Goal: Task Accomplishment & Management: Use online tool/utility

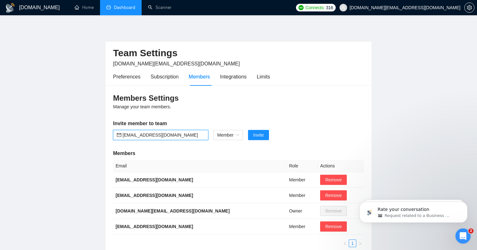
click at [119, 10] on link "Dashboard" at bounding box center [120, 7] width 29 height 5
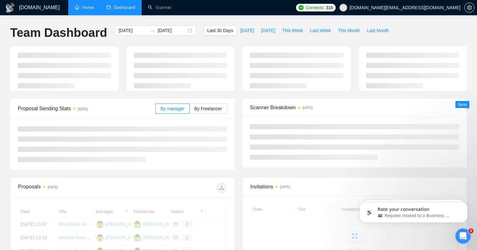
click at [94, 10] on link "Home" at bounding box center [84, 7] width 19 height 5
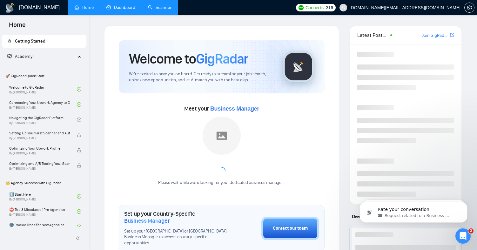
click at [160, 8] on link "Scanner" at bounding box center [160, 7] width 24 height 5
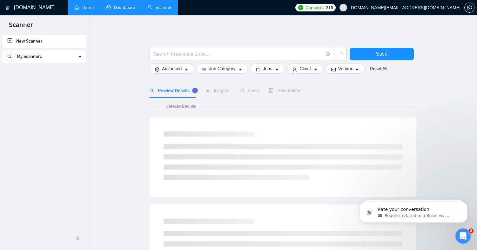
click at [79, 54] on div "My Scanners" at bounding box center [44, 56] width 80 height 13
click at [81, 56] on div "My Scanners" at bounding box center [44, 56] width 80 height 13
